Goal: Obtain resource: Download file/media

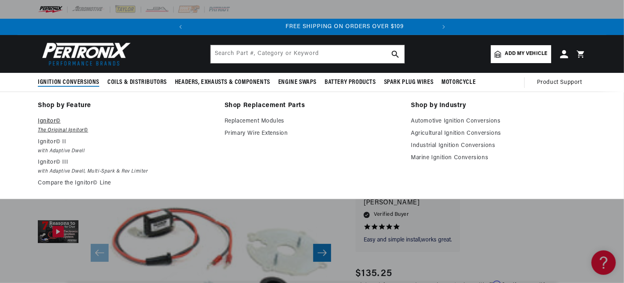
scroll to position [0, 247]
click at [53, 122] on p "Ignitor©" at bounding box center [125, 121] width 175 height 10
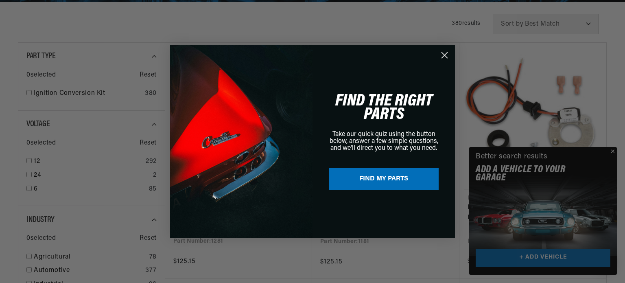
click at [613, 151] on div "Close dialog FIND THE RIGHT PARTS Take our quick quiz using the button below, a…" at bounding box center [312, 141] width 625 height 283
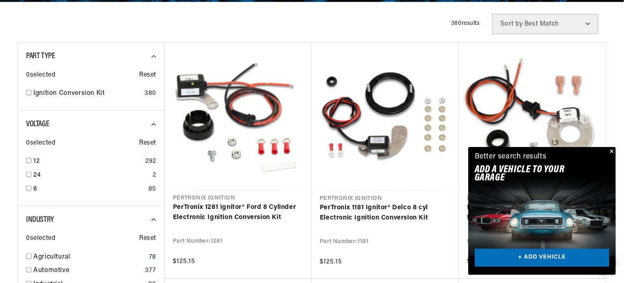
click at [610, 151] on button "Close" at bounding box center [611, 152] width 10 height 10
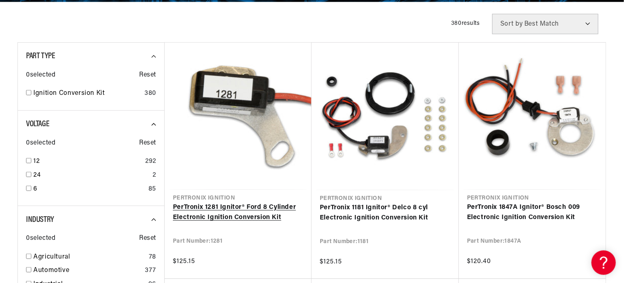
click at [203, 219] on link "PerTronix 1281 Ignitor® Ford 8 Cylinder Electronic Ignition Conversion Kit" at bounding box center [238, 212] width 131 height 21
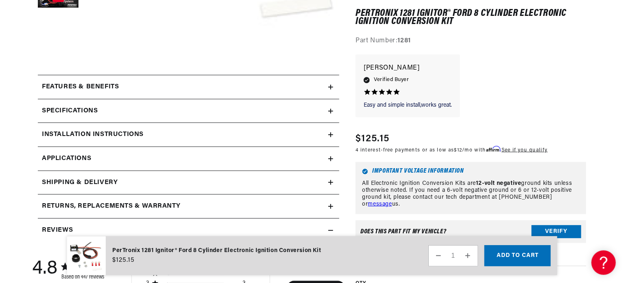
scroll to position [326, 0]
click at [330, 134] on icon at bounding box center [330, 134] width 5 height 0
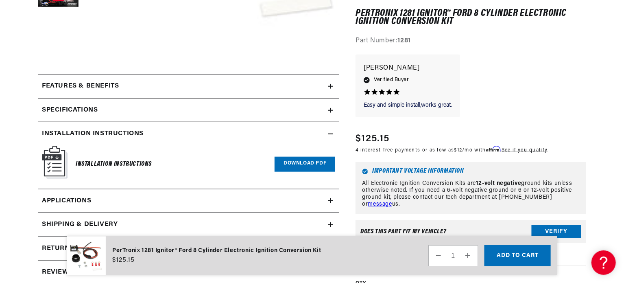
scroll to position [0, 246]
click at [308, 163] on link "Download PDF" at bounding box center [305, 164] width 61 height 15
